Goal: Download file/media

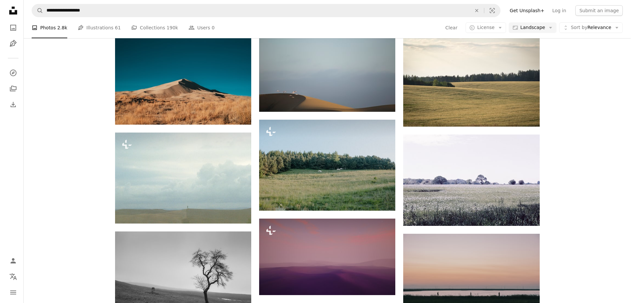
scroll to position [18914, 0]
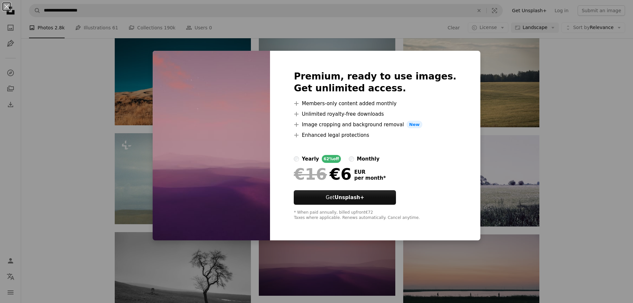
click at [102, 137] on div "An X shape Premium, ready to use images. Get unlimited access. A plus sign Memb…" at bounding box center [316, 151] width 633 height 303
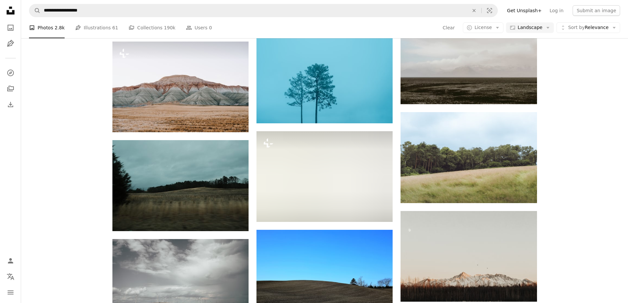
scroll to position [20333, 0]
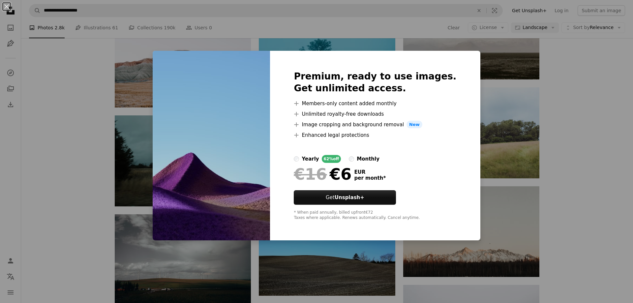
click at [87, 195] on div "An X shape Premium, ready to use images. Get unlimited access. A plus sign Memb…" at bounding box center [316, 151] width 633 height 303
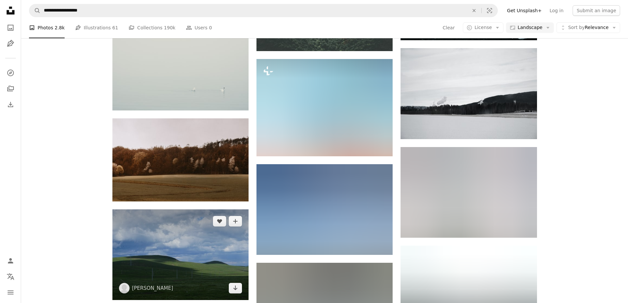
scroll to position [27402, 0]
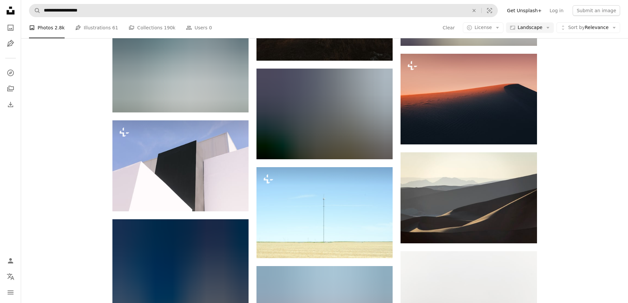
scroll to position [30503, 0]
